Goal: Information Seeking & Learning: Find contact information

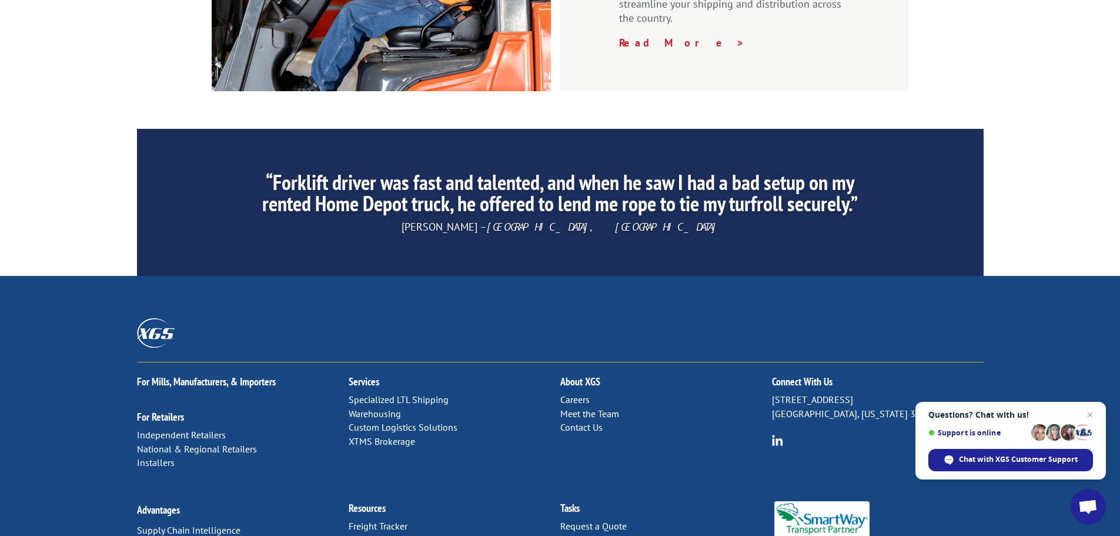
scroll to position [1791, 0]
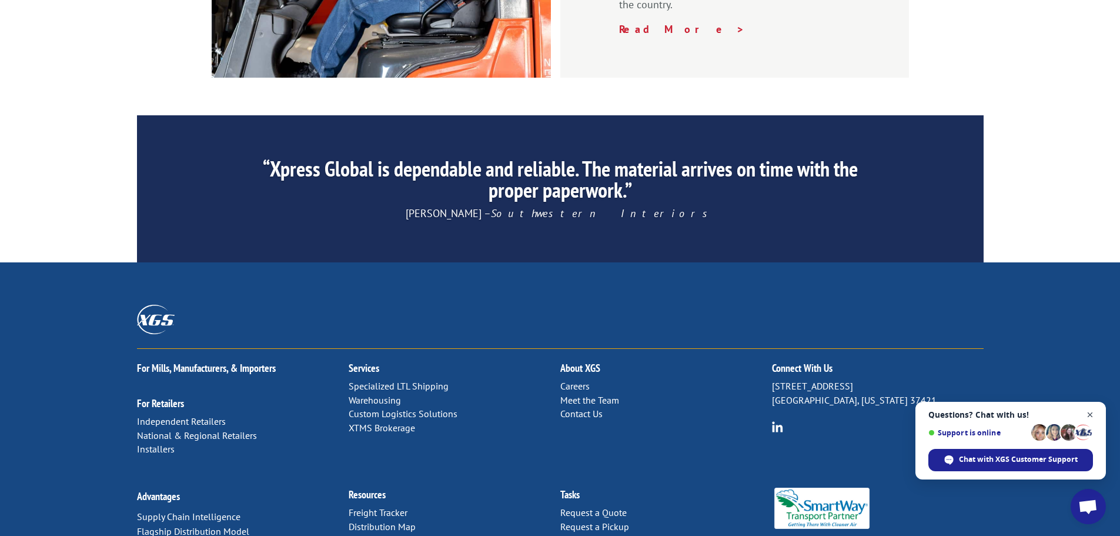
click at [1092, 413] on span "Open chat" at bounding box center [1090, 414] width 15 height 15
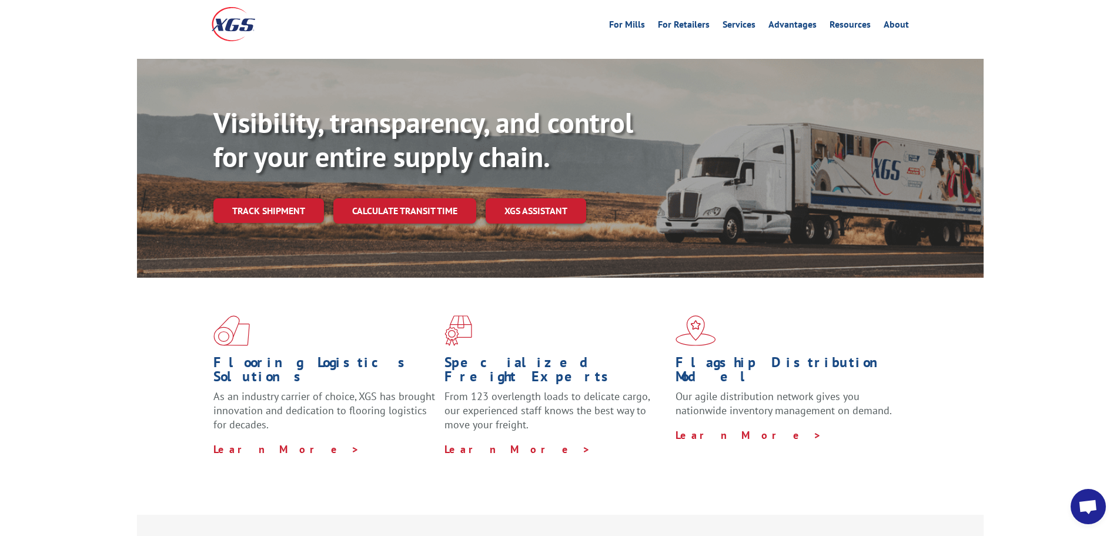
scroll to position [0, 0]
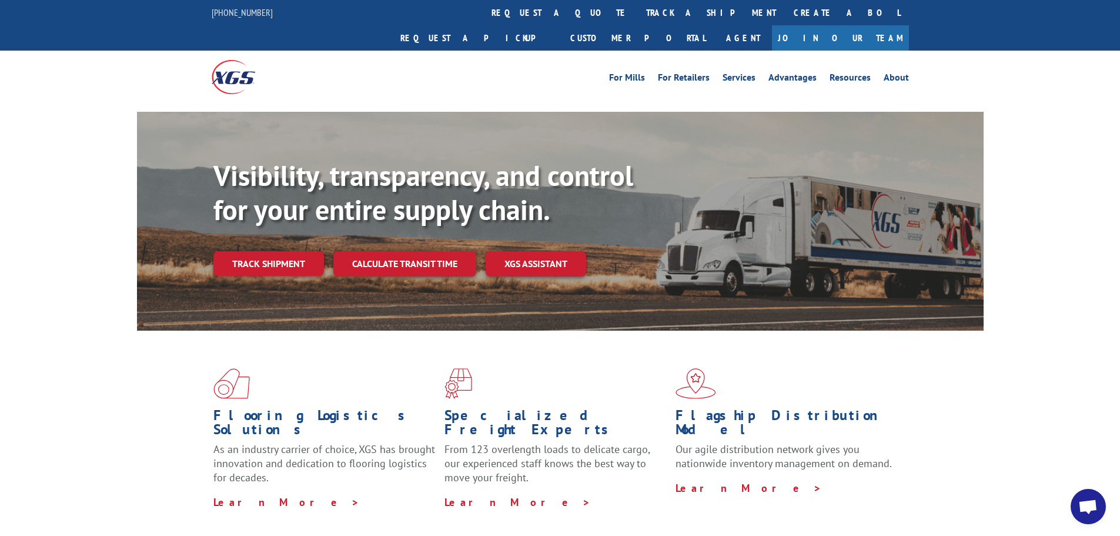
click at [243, 60] on img at bounding box center [233, 77] width 43 height 34
click at [637, 5] on link "track a shipment" at bounding box center [711, 12] width 148 height 25
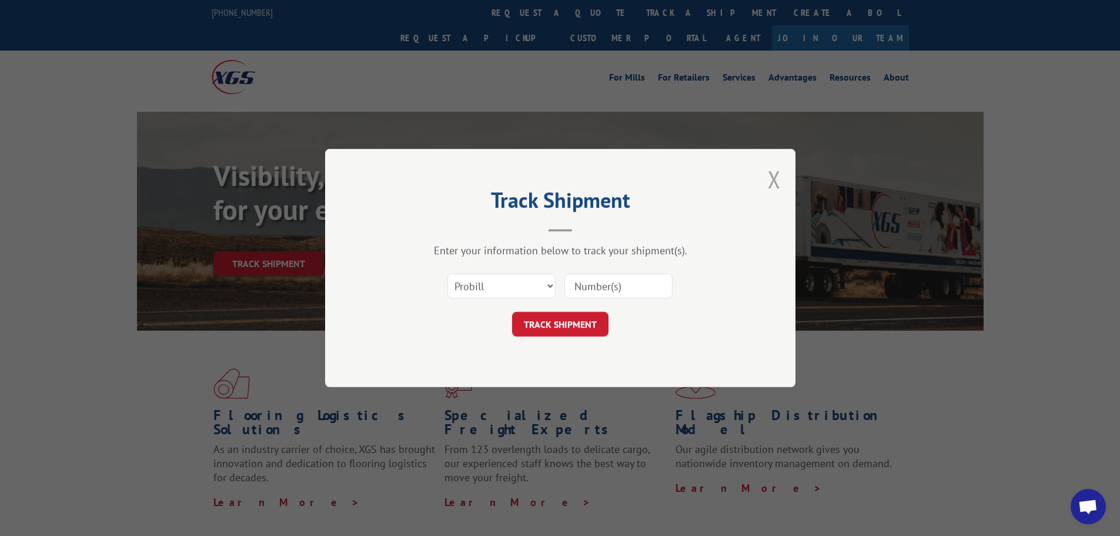
click at [776, 182] on button "Close modal" at bounding box center [774, 178] width 13 height 31
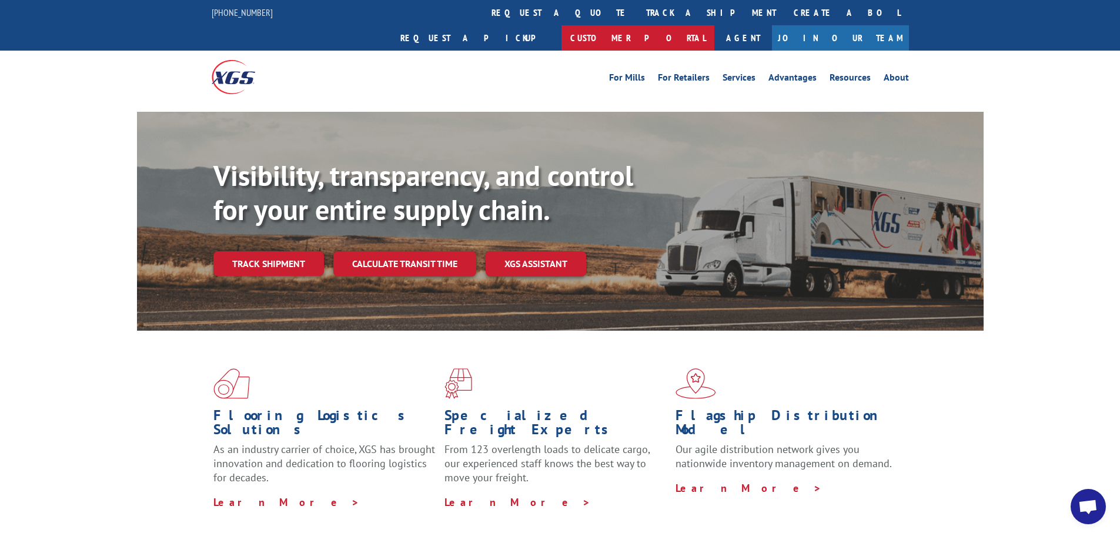
click at [714, 25] on link "Customer Portal" at bounding box center [637, 37] width 153 height 25
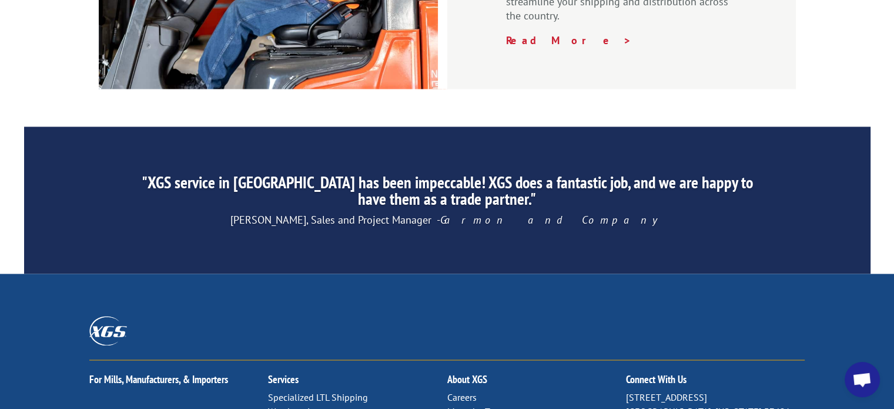
scroll to position [1917, 0]
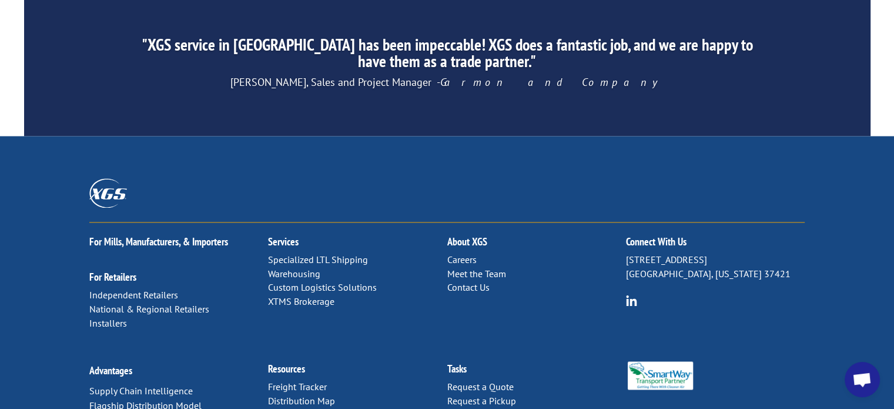
drag, startPoint x: 718, startPoint y: 133, endPoint x: 625, endPoint y: 142, distance: 92.7
click at [626, 253] on p "[STREET_ADDRESS][US_STATE]" at bounding box center [715, 267] width 179 height 28
copy p "[STREET_ADDRESS]"
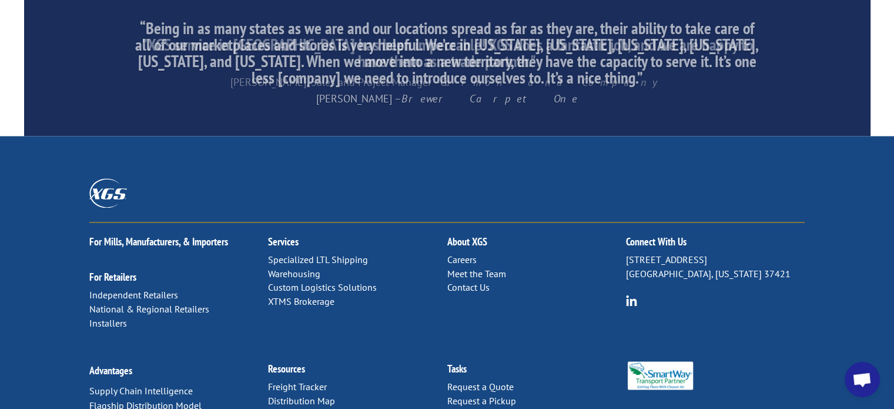
click at [642, 253] on p "6137 Shallowford Rd Chattanooga, Tennessee 37421" at bounding box center [715, 267] width 179 height 28
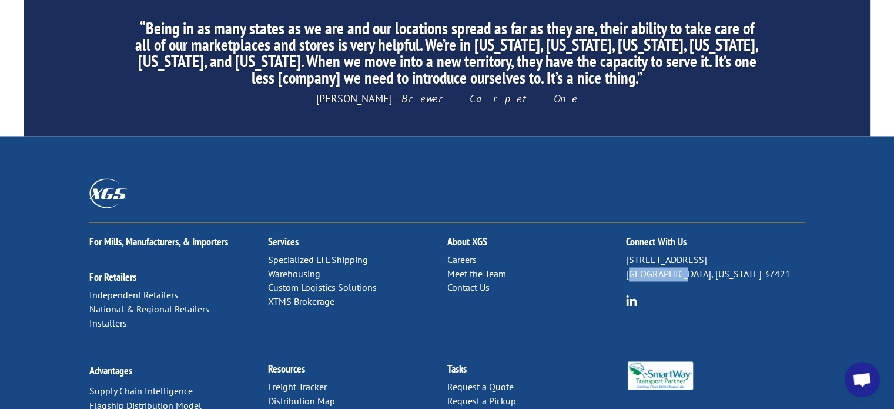
click at [642, 253] on p "6137 Shallowford Rd Chattanooga, Tennessee 37421" at bounding box center [715, 267] width 179 height 28
copy p "Chattanooga"
click at [690, 253] on p "6137 Shallowford Rd Chattanooga, Tennessee 37421" at bounding box center [715, 267] width 179 height 28
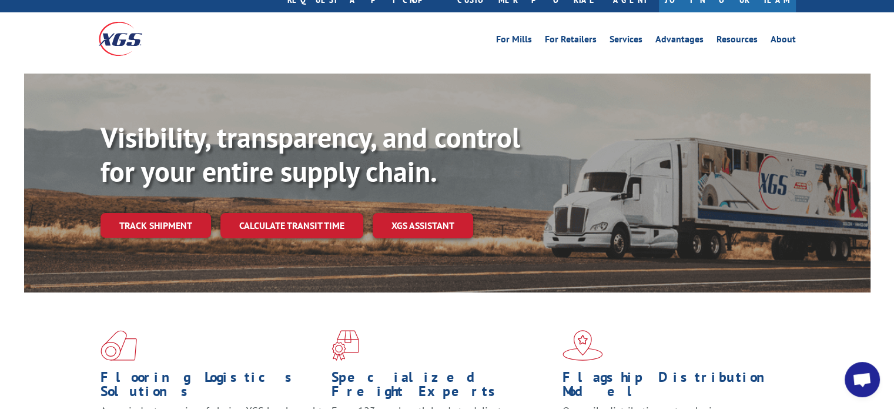
scroll to position [0, 0]
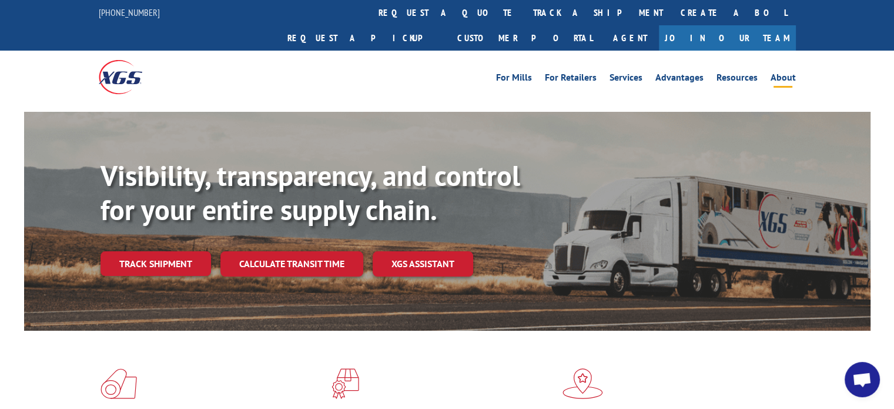
click at [776, 73] on link "About" at bounding box center [783, 79] width 25 height 13
